Goal: Transaction & Acquisition: Purchase product/service

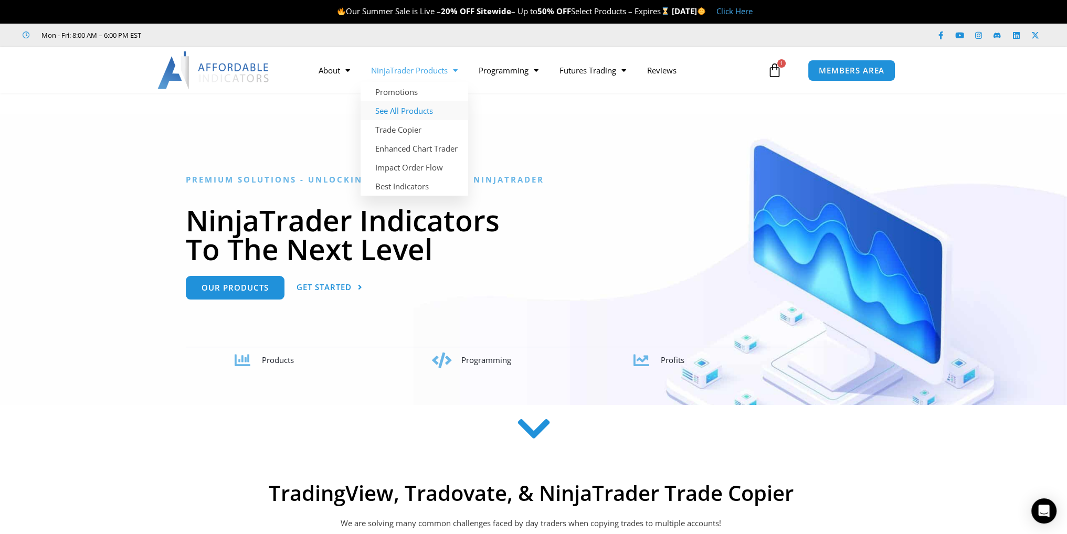
click at [407, 117] on link "See All Products" at bounding box center [415, 110] width 108 height 19
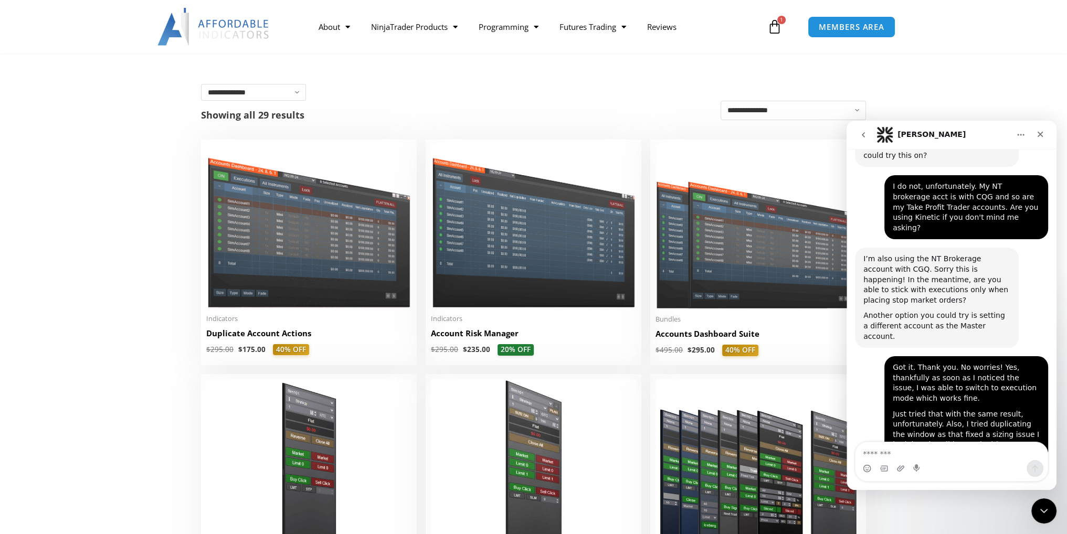
scroll to position [2151, 0]
click at [1038, 136] on icon "Close" at bounding box center [1041, 135] width 6 height 6
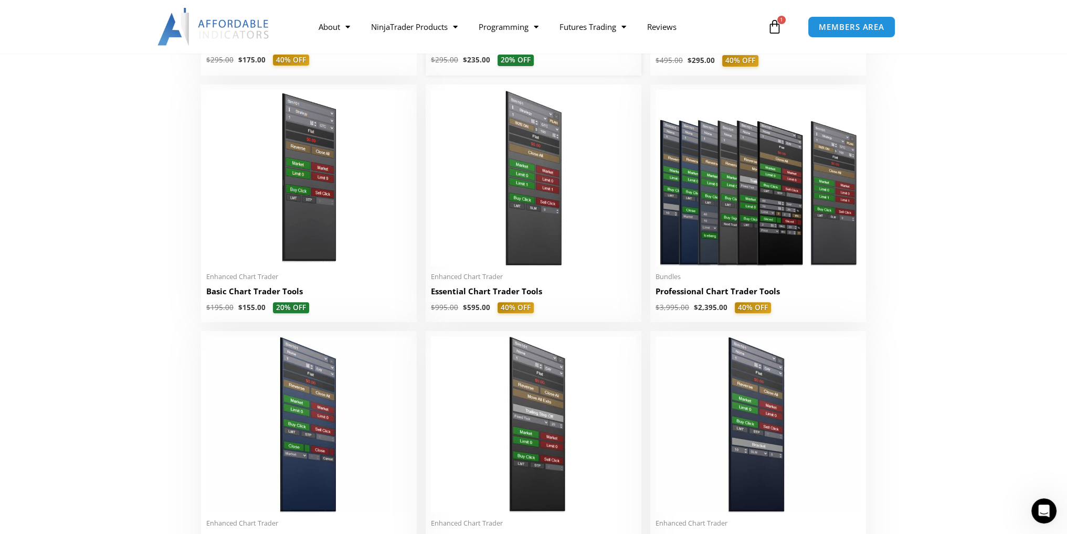
scroll to position [472, 0]
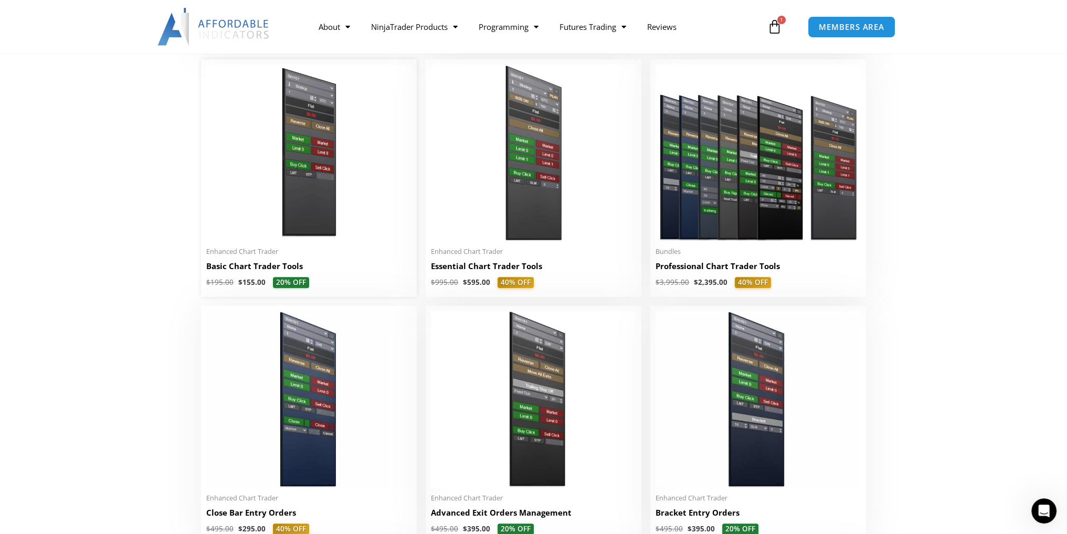
click at [374, 198] on img at bounding box center [308, 153] width 205 height 176
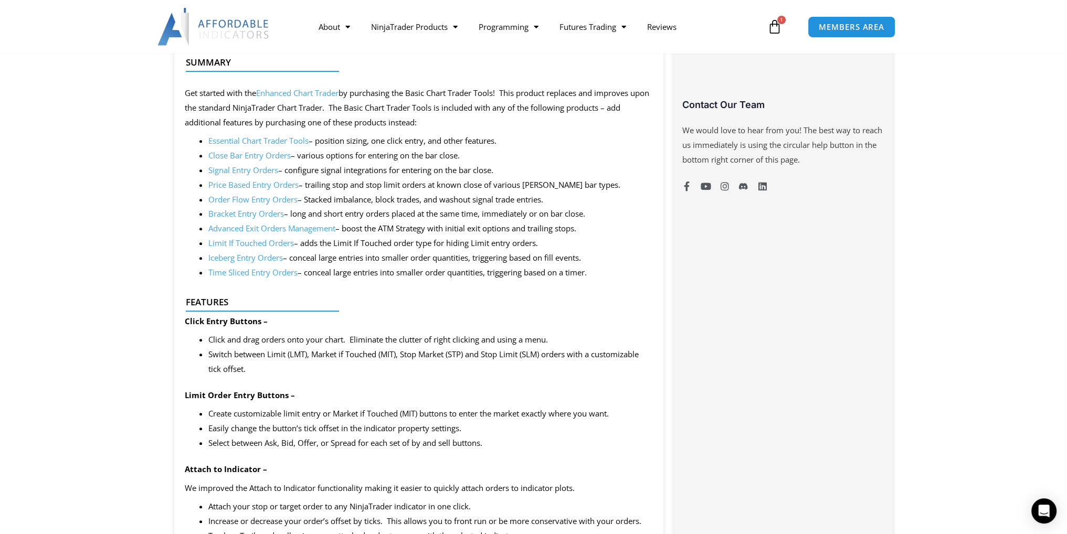
scroll to position [787, 0]
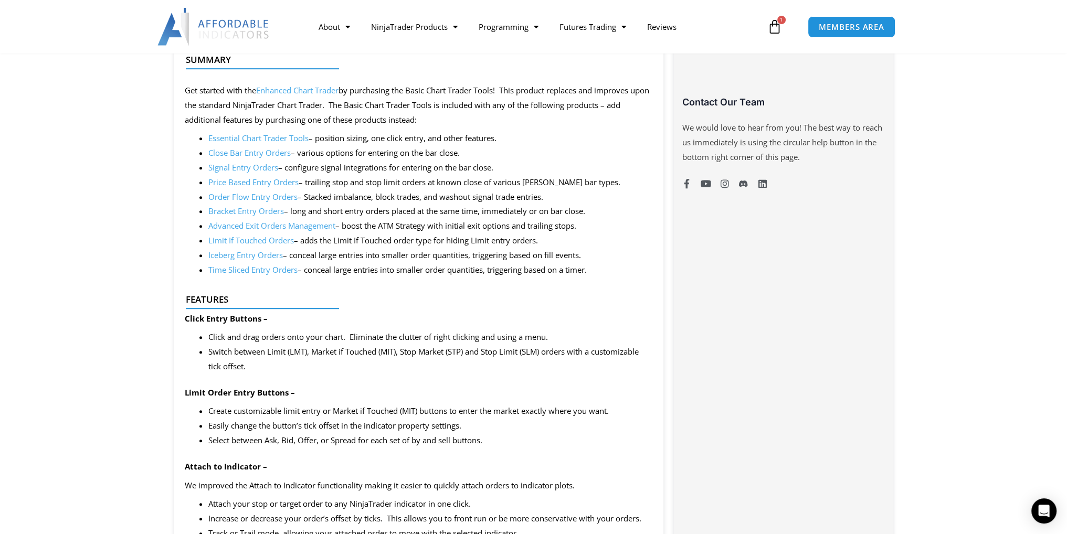
click at [260, 138] on link "Essential Chart Trader Tools" at bounding box center [258, 138] width 100 height 10
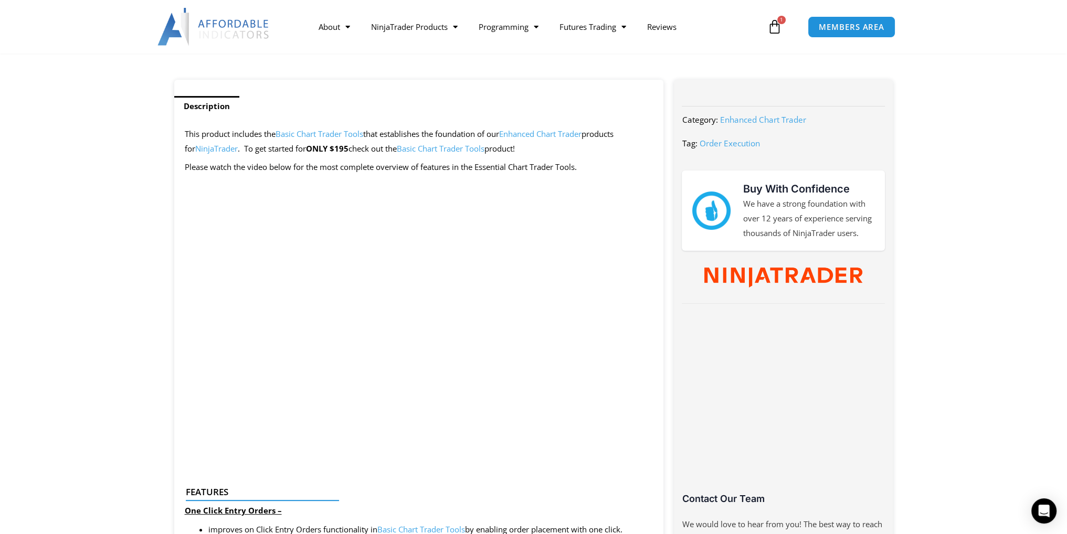
scroll to position [420, 0]
